Goal: Navigation & Orientation: Find specific page/section

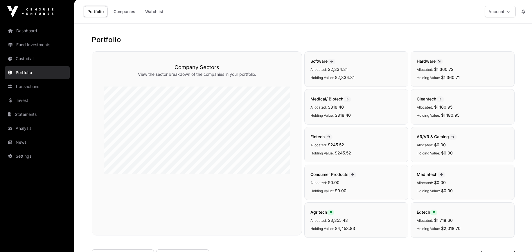
scroll to position [176, 0]
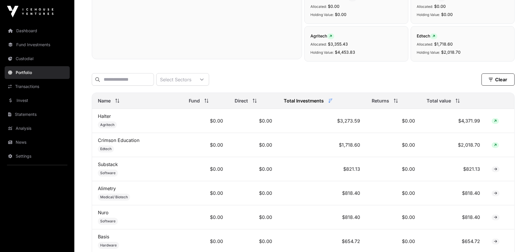
click at [40, 86] on link "Transactions" at bounding box center [37, 86] width 65 height 13
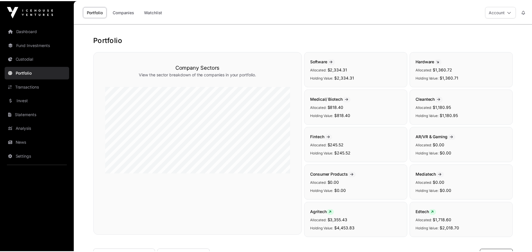
scroll to position [176, 0]
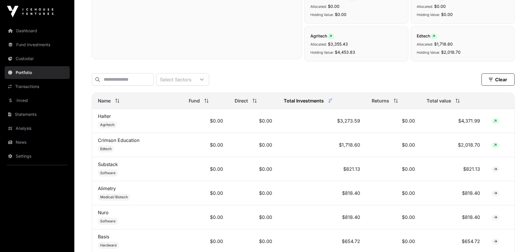
click at [35, 87] on link "Transactions" at bounding box center [37, 86] width 65 height 13
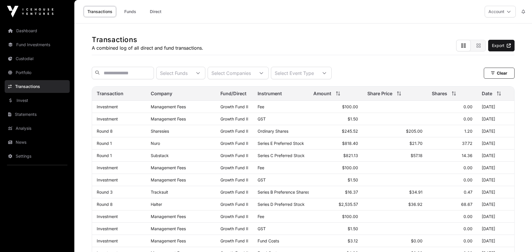
click at [33, 76] on link "Portfolio" at bounding box center [37, 72] width 65 height 13
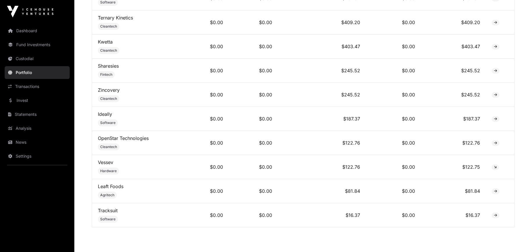
scroll to position [494, 0]
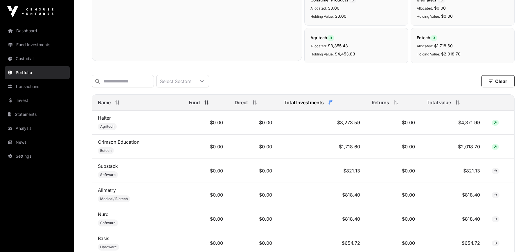
scroll to position [116, 0]
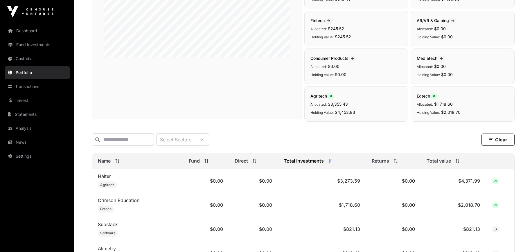
click at [35, 100] on link "Invest" at bounding box center [37, 100] width 65 height 13
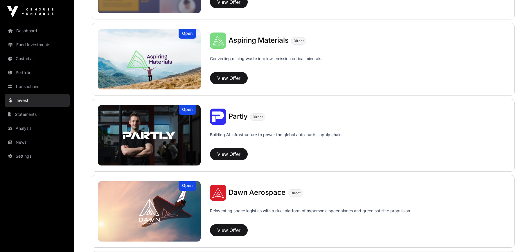
scroll to position [400, 0]
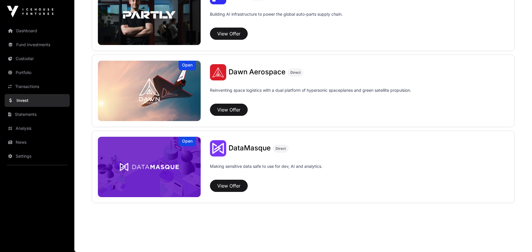
drag, startPoint x: 21, startPoint y: 196, endPoint x: 20, endPoint y: 183, distance: 13.4
click at [21, 196] on nav "Dashboard Fund Investments Custodial Portfolio Transactions Invest Statements A…" at bounding box center [37, 135] width 74 height 224
click at [21, 128] on link "Analysis" at bounding box center [37, 128] width 65 height 13
